Goal: Check status: Check status

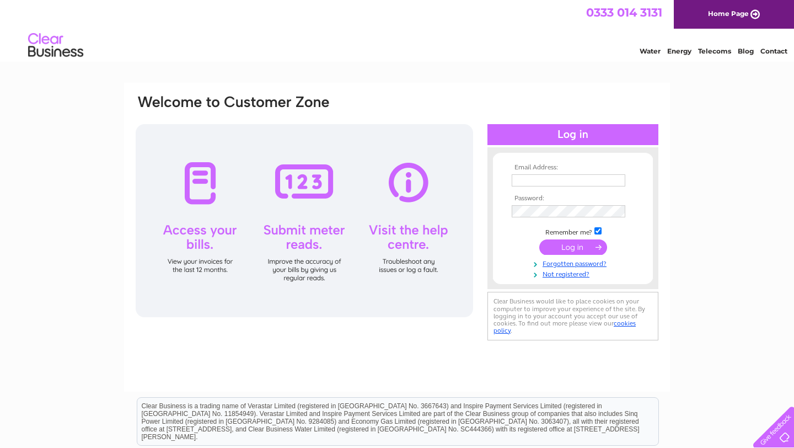
type input "[EMAIL_ADDRESS][DOMAIN_NAME]"
click at [573, 246] on input "submit" at bounding box center [573, 246] width 68 height 15
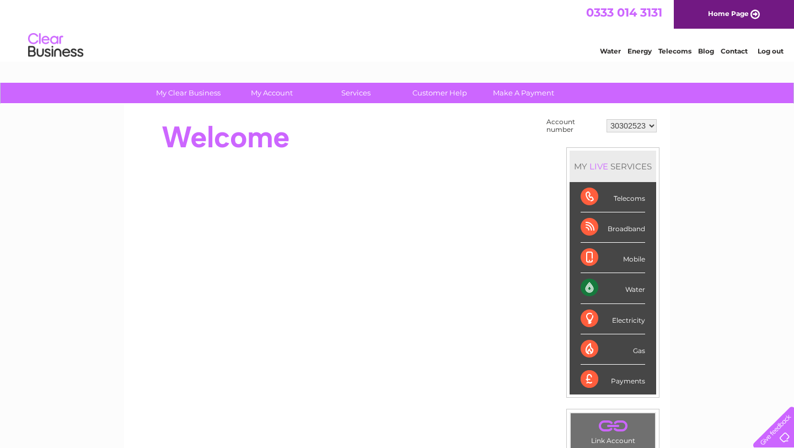
scroll to position [34, 0]
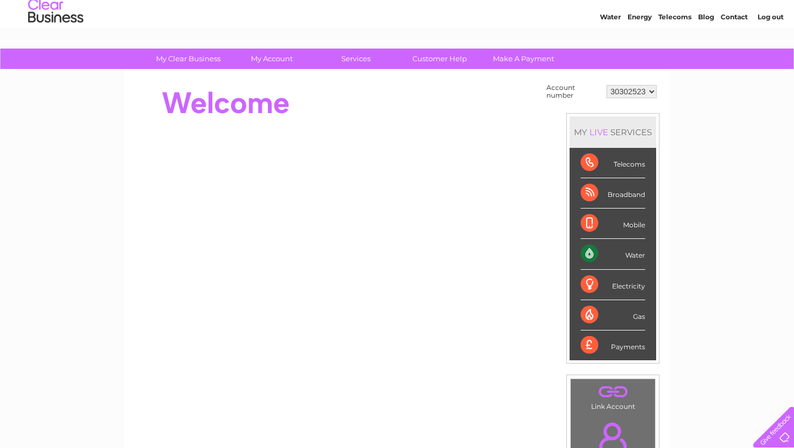
click at [629, 255] on div "Water" at bounding box center [613, 254] width 65 height 30
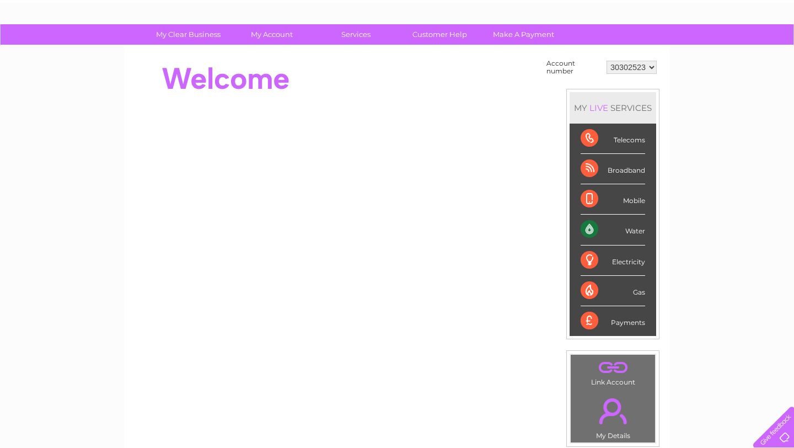
scroll to position [57, 0]
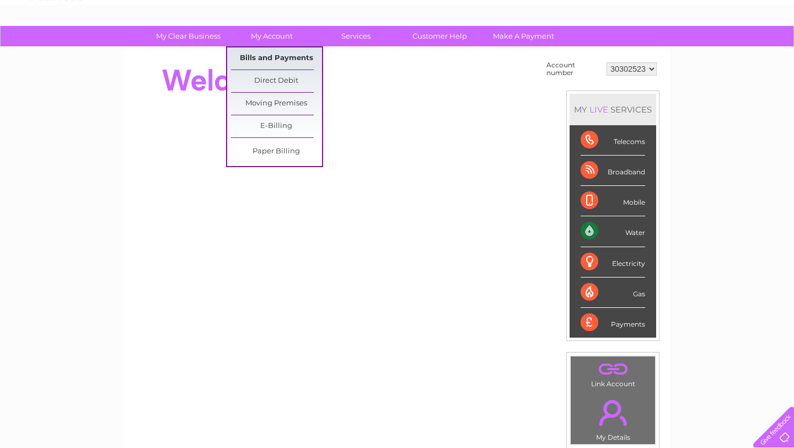
click at [265, 60] on link "Bills and Payments" at bounding box center [276, 58] width 91 height 22
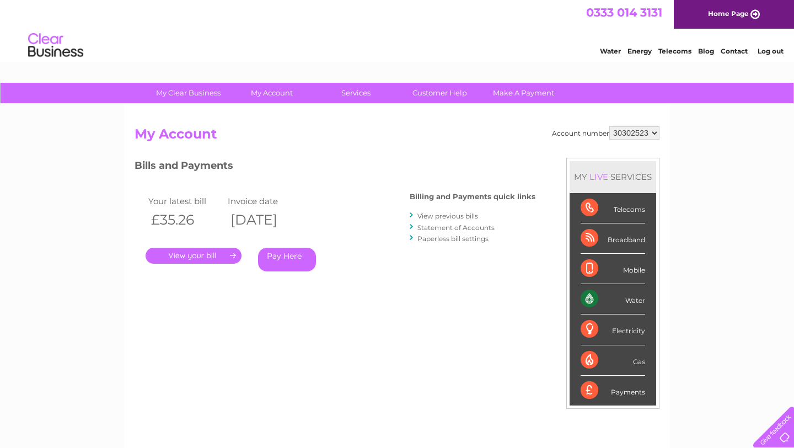
click at [230, 254] on link "." at bounding box center [194, 256] width 96 height 16
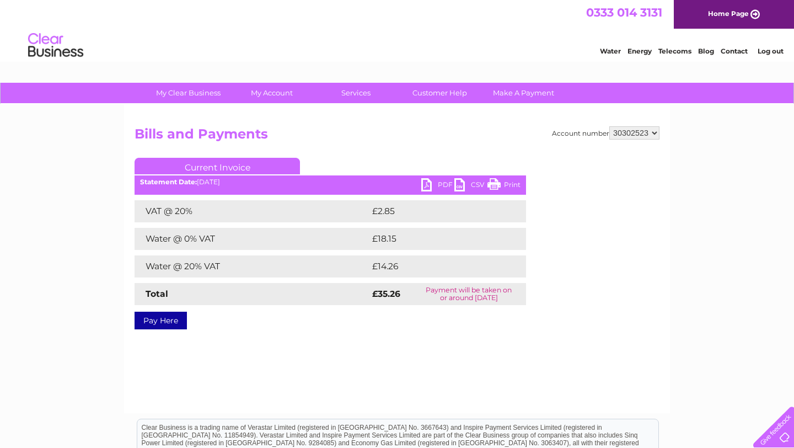
click at [428, 187] on link "PDF" at bounding box center [437, 186] width 33 height 16
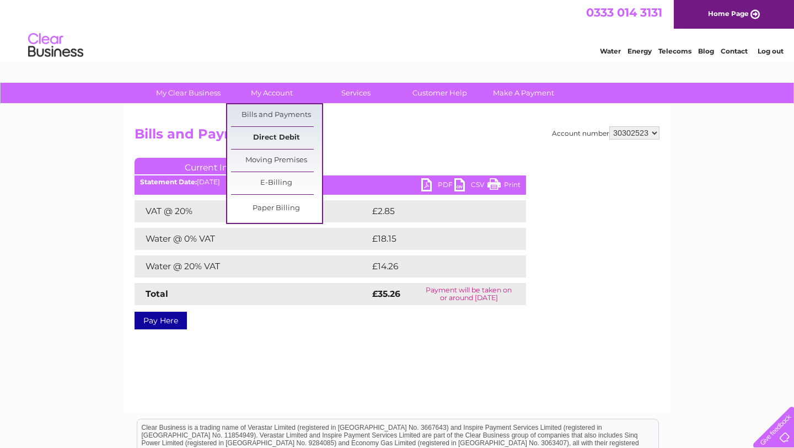
click at [265, 136] on link "Direct Debit" at bounding box center [276, 138] width 91 height 22
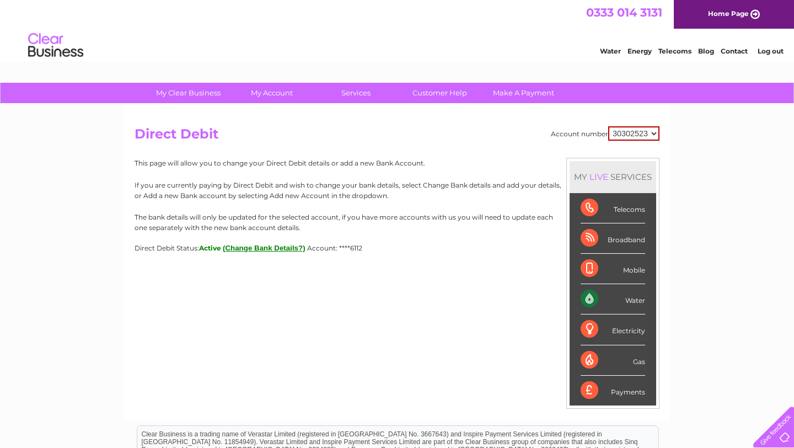
click at [768, 50] on link "Log out" at bounding box center [771, 51] width 26 height 8
